Goal: Information Seeking & Learning: Learn about a topic

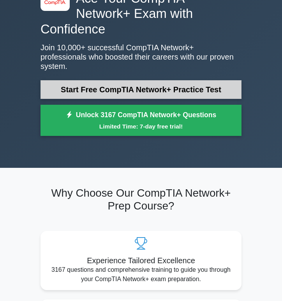
scroll to position [36, 0]
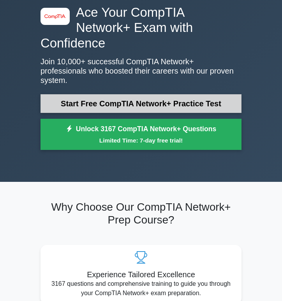
click at [73, 94] on link "Start Free CompTIA Network+ Practice Test" at bounding box center [140, 103] width 201 height 19
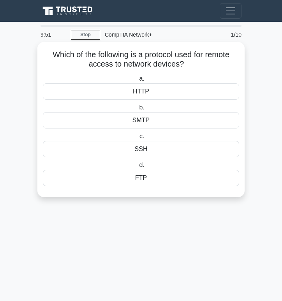
click at [93, 148] on div "SSH" at bounding box center [141, 149] width 196 height 16
click at [138, 139] on input "c. SSH" at bounding box center [138, 136] width 0 height 5
